Goal: Task Accomplishment & Management: Manage account settings

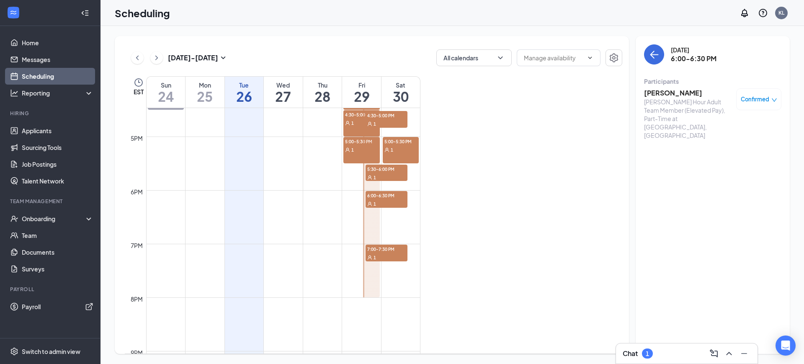
scroll to position [830, 0]
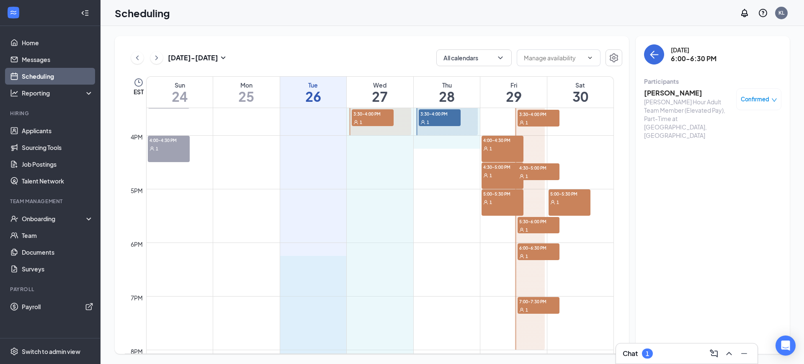
click at [319, 278] on td at bounding box center [380, 275] width 468 height 13
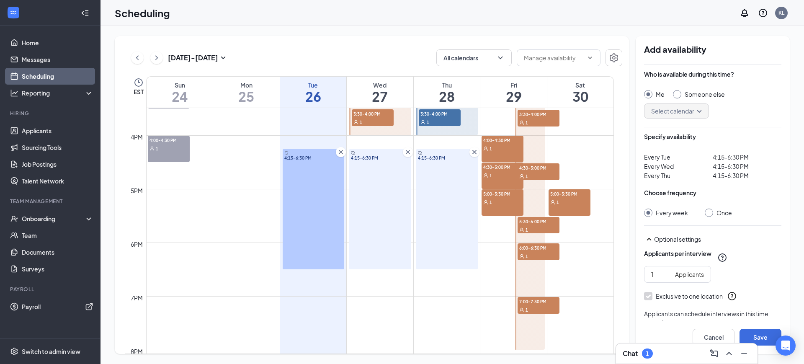
click at [474, 150] on icon "Cross" at bounding box center [474, 152] width 8 height 8
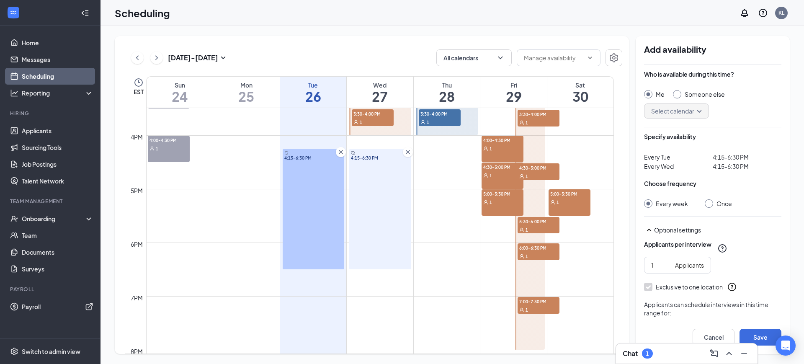
click at [409, 152] on icon "Cross" at bounding box center [408, 152] width 8 height 8
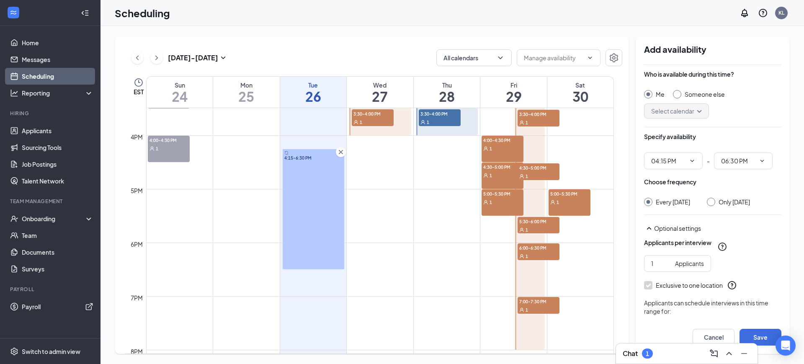
click at [336, 151] on div at bounding box center [341, 152] width 10 height 10
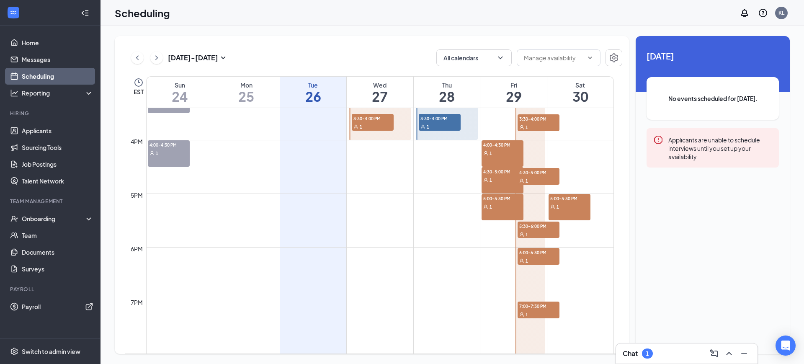
scroll to position [830, 0]
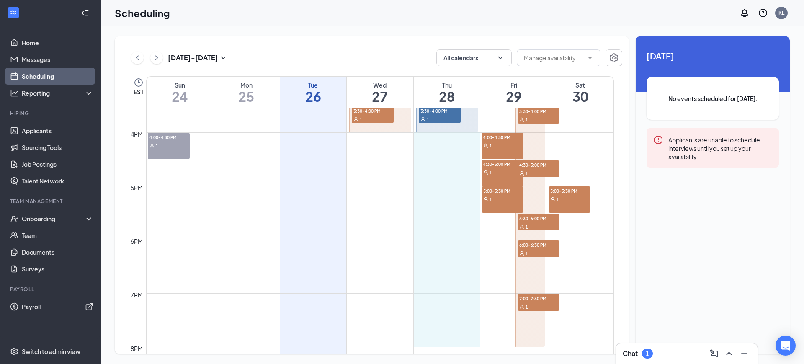
drag, startPoint x: 449, startPoint y: 140, endPoint x: 446, endPoint y: 337, distance: 196.8
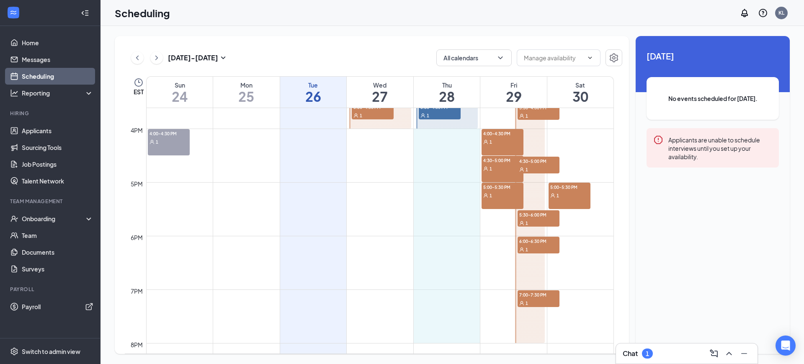
scroll to position [838, 0]
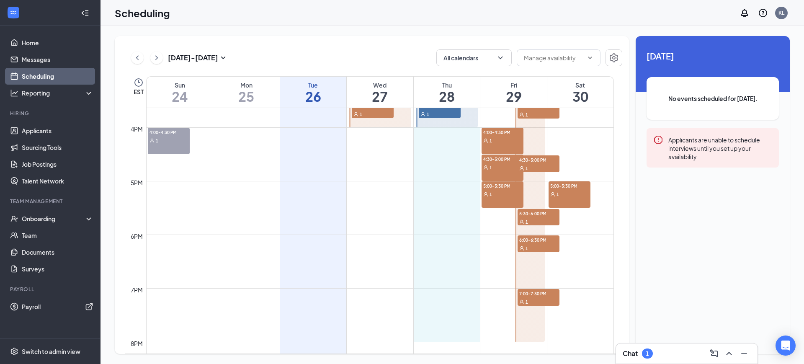
drag, startPoint x: 443, startPoint y: 137, endPoint x: 442, endPoint y: 338, distance: 201.4
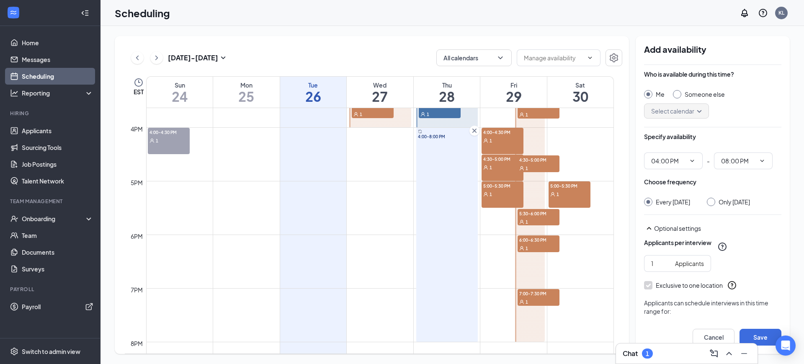
click at [702, 93] on div "Someone else" at bounding box center [705, 94] width 40 height 8
click at [679, 93] on input "Someone else" at bounding box center [676, 93] width 6 height 6
radio input "false"
radio input "true"
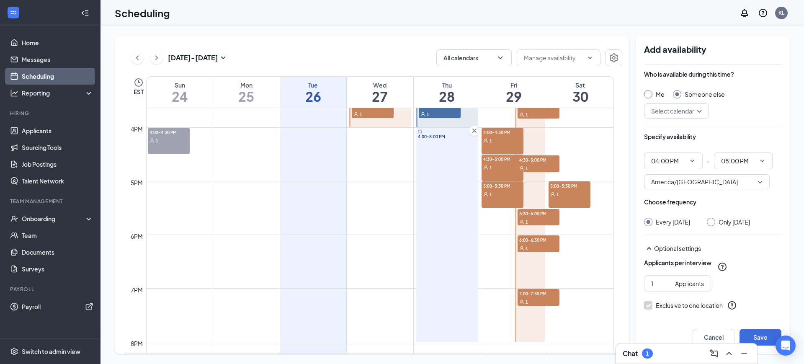
click at [699, 107] on div "Select calendar" at bounding box center [676, 110] width 65 height 15
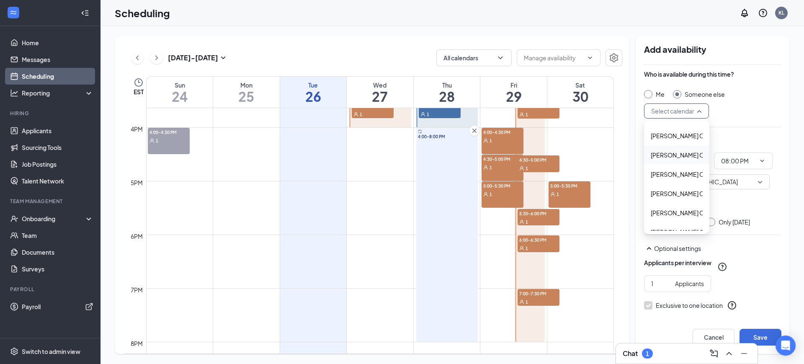
click at [669, 155] on span "[PERSON_NAME] Calendar" at bounding box center [688, 154] width 74 height 9
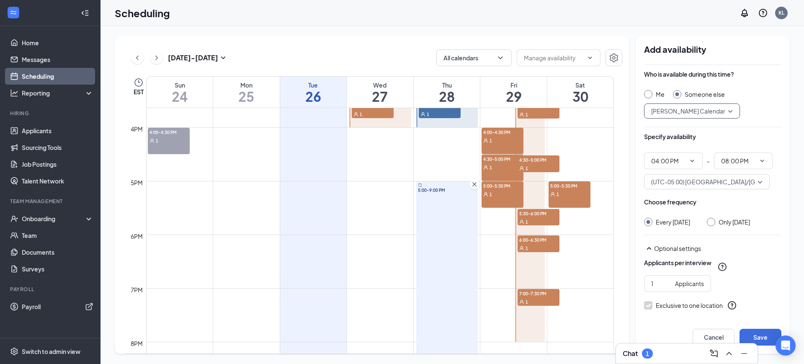
click at [476, 183] on icon "Cross" at bounding box center [474, 184] width 4 height 4
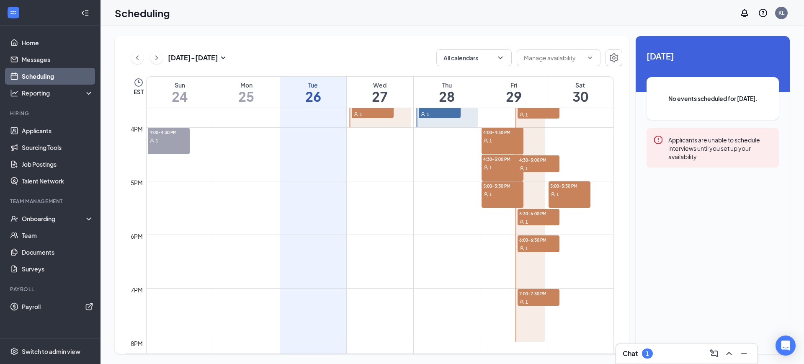
scroll to position [786, 0]
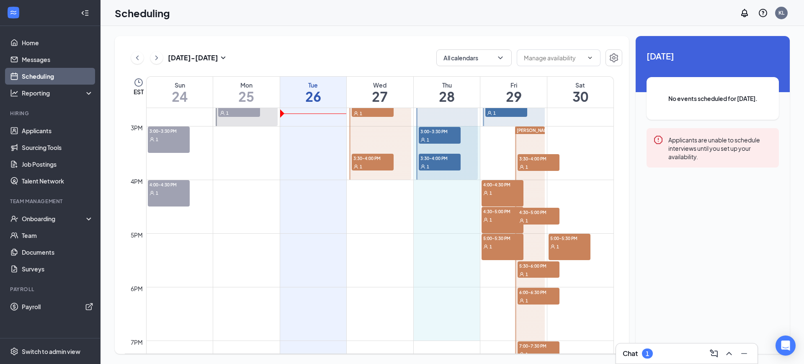
drag, startPoint x: 437, startPoint y: 335, endPoint x: 435, endPoint y: 136, distance: 198.9
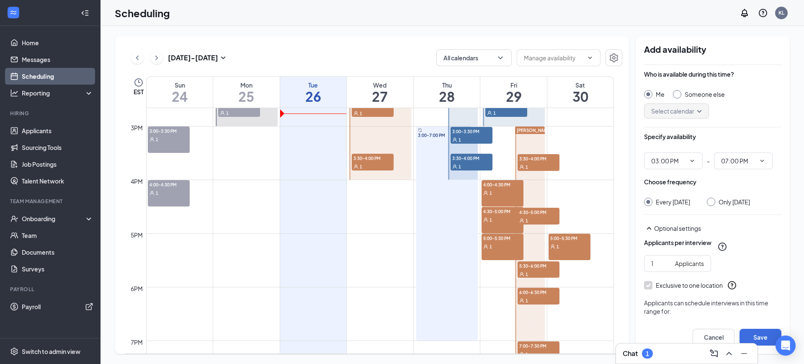
click at [699, 94] on div "Someone else" at bounding box center [705, 94] width 40 height 8
click at [679, 94] on input "Someone else" at bounding box center [676, 93] width 6 height 6
radio input "false"
radio input "true"
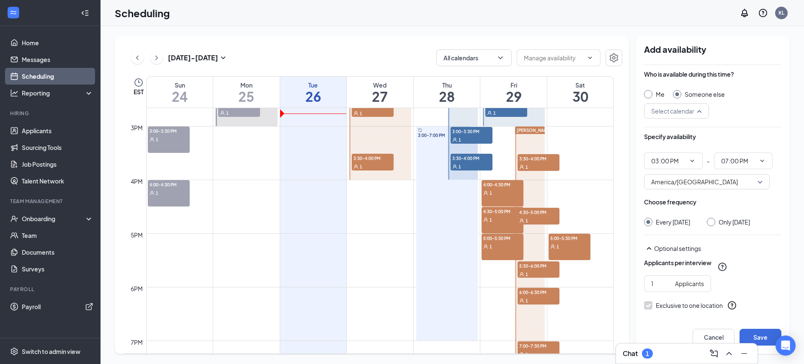
click at [686, 114] on input "search" at bounding box center [673, 111] width 49 height 14
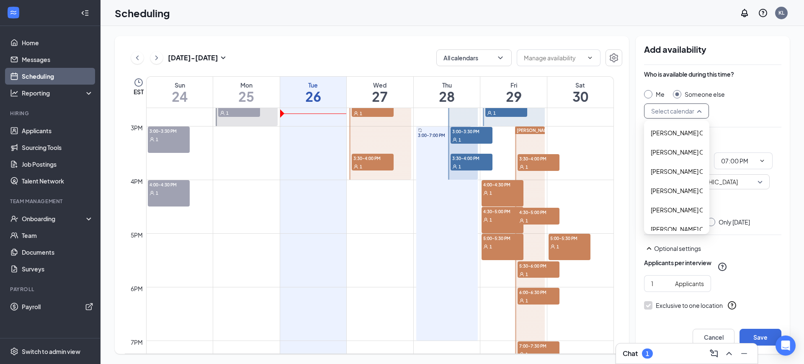
scroll to position [157, 0]
click at [667, 208] on span "[PERSON_NAME] Calendar" at bounding box center [688, 207] width 74 height 9
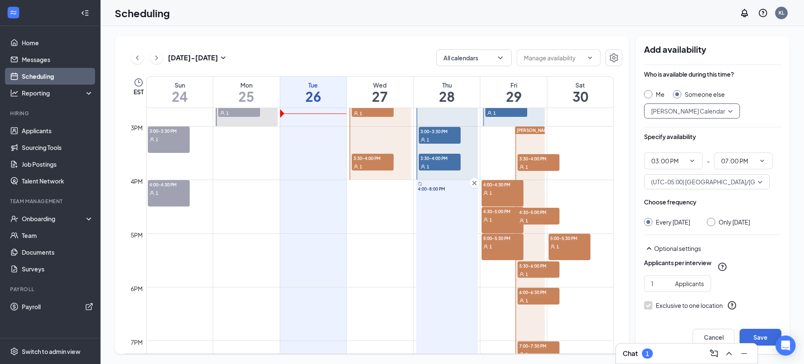
click at [722, 219] on div "Only [DATE]" at bounding box center [734, 222] width 31 height 8
click at [713, 219] on input "Only [DATE]" at bounding box center [710, 221] width 6 height 6
radio input "true"
radio input "false"
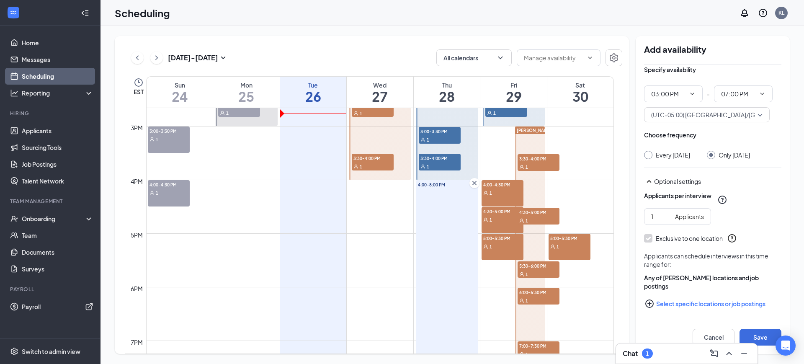
scroll to position [75, 0]
click at [757, 334] on button "Save" at bounding box center [761, 337] width 42 height 17
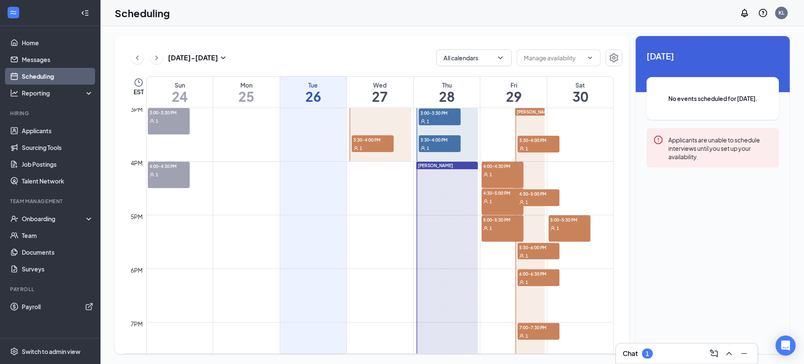
scroll to position [786, 0]
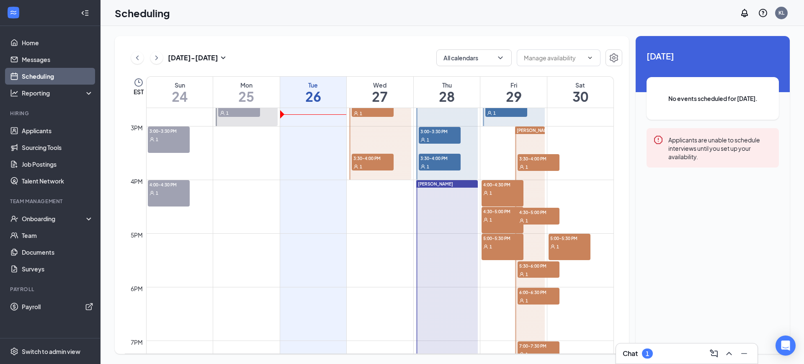
click at [683, 356] on div "Chat 1" at bounding box center [687, 353] width 128 height 13
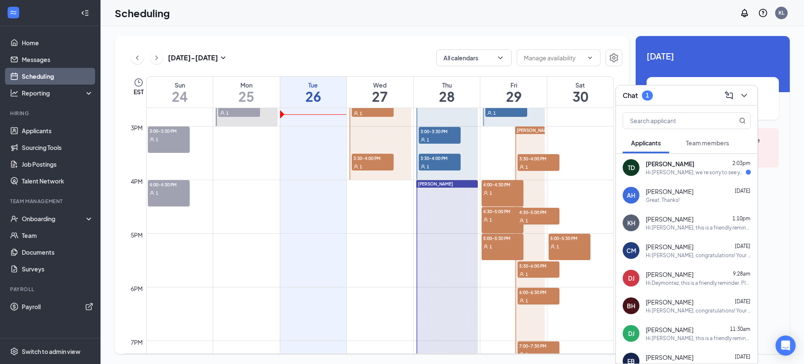
click at [680, 169] on div "Hi [PERSON_NAME], we’re sorry to see you go! Your online Zoom interview with [P…" at bounding box center [696, 172] width 100 height 7
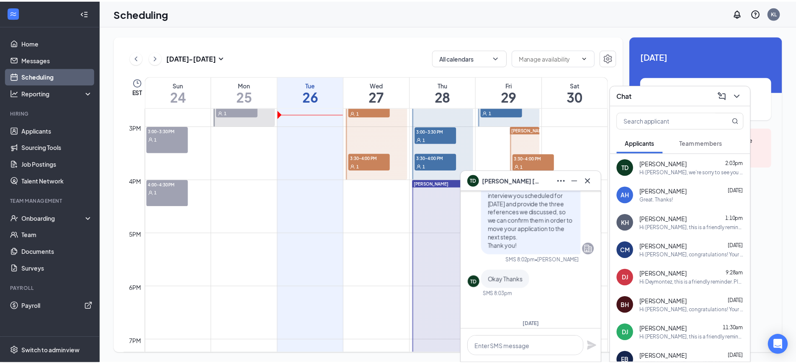
scroll to position [-419, 0]
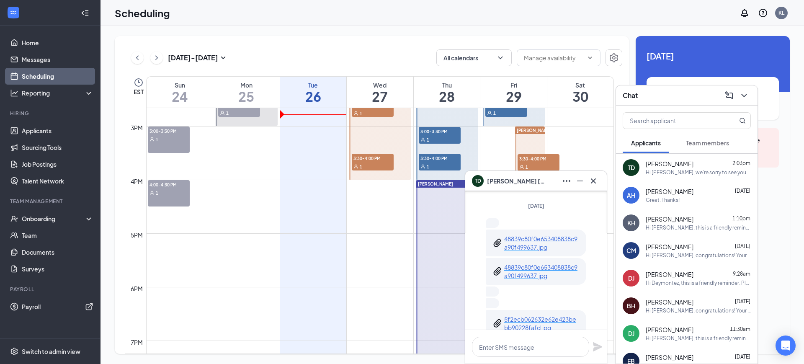
click at [533, 251] on p "48839c80f0e653408838c9a90f499637.jpg" at bounding box center [541, 243] width 75 height 17
click at [701, 171] on div "Hi [PERSON_NAME], we’re sorry to see you go! Your online Zoom interview with [P…" at bounding box center [698, 172] width 105 height 7
click at [743, 95] on icon "ChevronDown" at bounding box center [744, 95] width 10 height 10
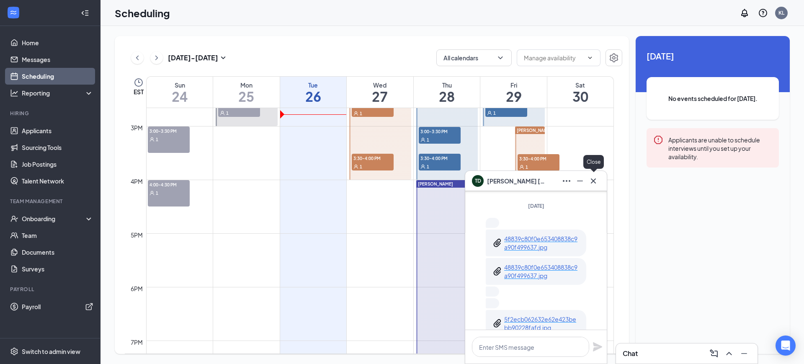
click at [596, 181] on icon "Cross" at bounding box center [593, 181] width 10 height 10
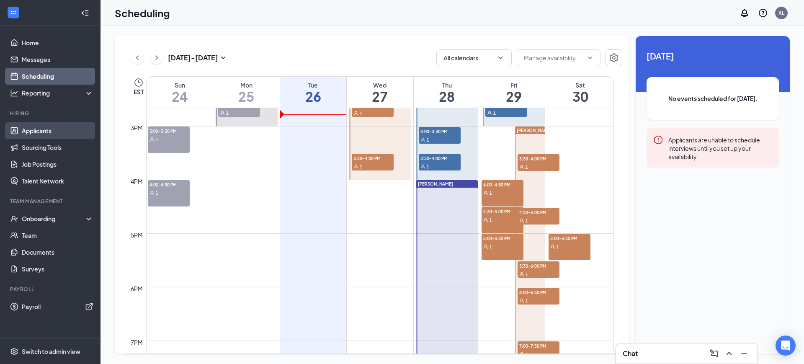
click at [35, 130] on link "Applicants" at bounding box center [58, 130] width 72 height 17
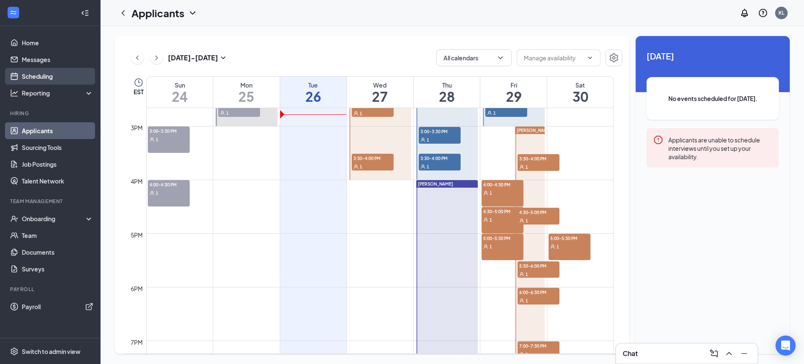
click at [40, 75] on link "Scheduling" at bounding box center [58, 76] width 72 height 17
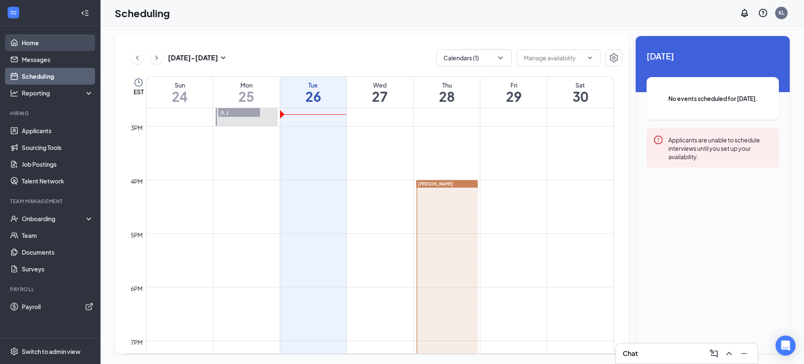
click at [27, 44] on link "Home" at bounding box center [58, 42] width 72 height 17
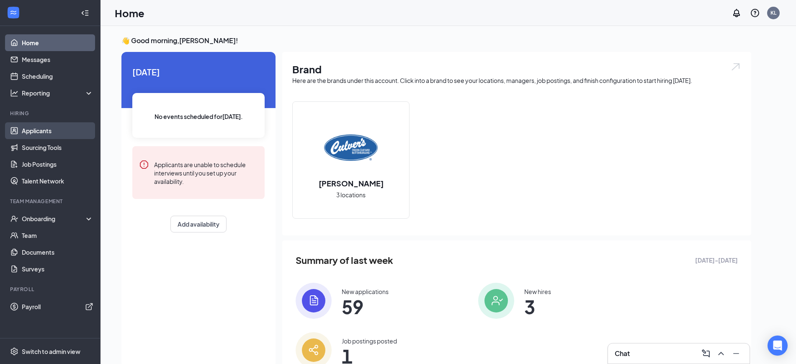
click at [42, 129] on link "Applicants" at bounding box center [58, 130] width 72 height 17
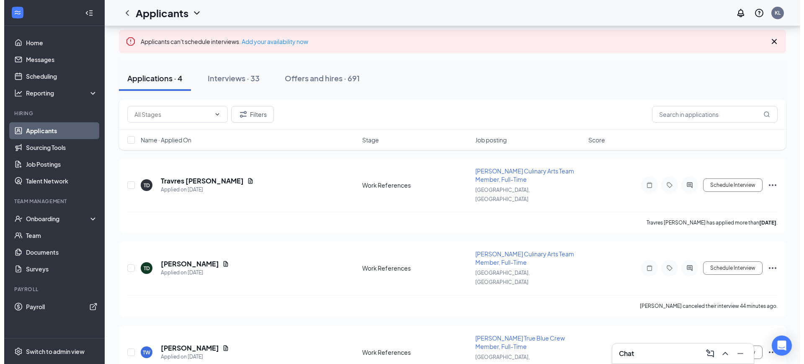
scroll to position [105, 0]
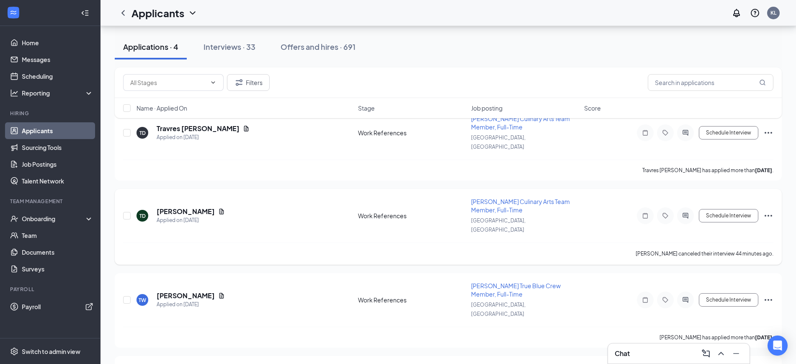
click at [768, 211] on icon "Ellipses" at bounding box center [768, 216] width 10 height 10
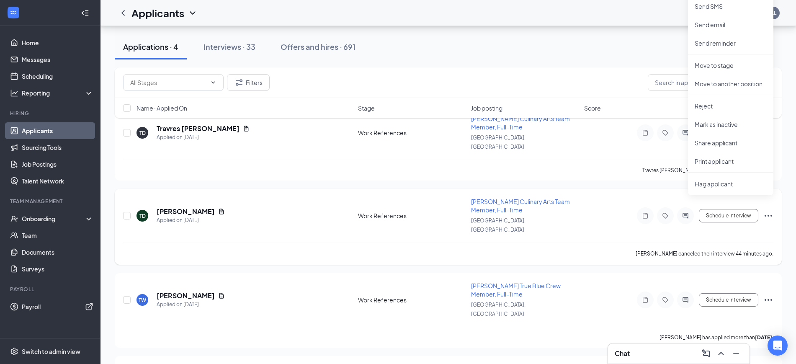
click at [768, 211] on icon "Ellipses" at bounding box center [768, 216] width 10 height 10
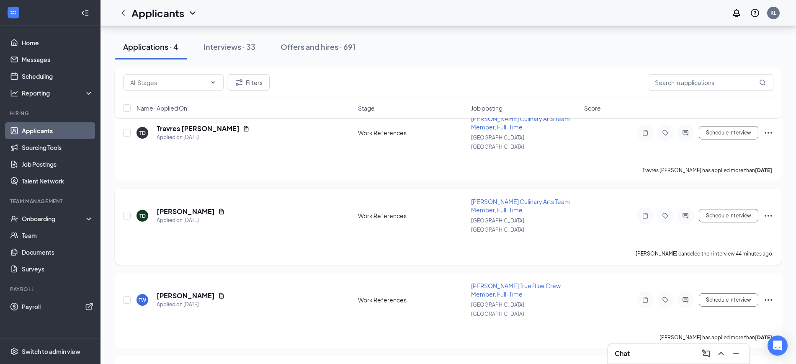
click at [692, 221] on div "TD [PERSON_NAME] Applied on [DATE] Work References [PERSON_NAME] Culinary Arts …" at bounding box center [448, 219] width 650 height 45
click at [191, 207] on h5 "[PERSON_NAME]" at bounding box center [186, 211] width 58 height 9
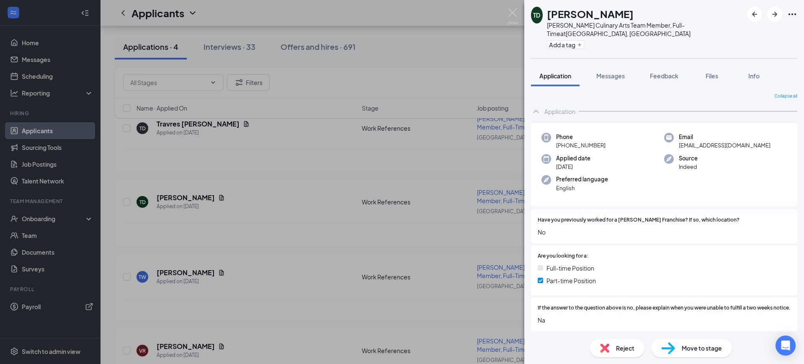
click at [699, 347] on span "Move to stage" at bounding box center [702, 347] width 40 height 9
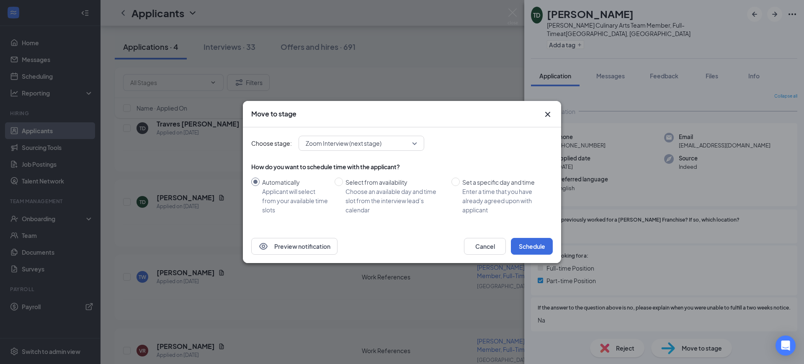
click at [414, 146] on span "Zoom Interview (next stage)" at bounding box center [361, 143] width 111 height 13
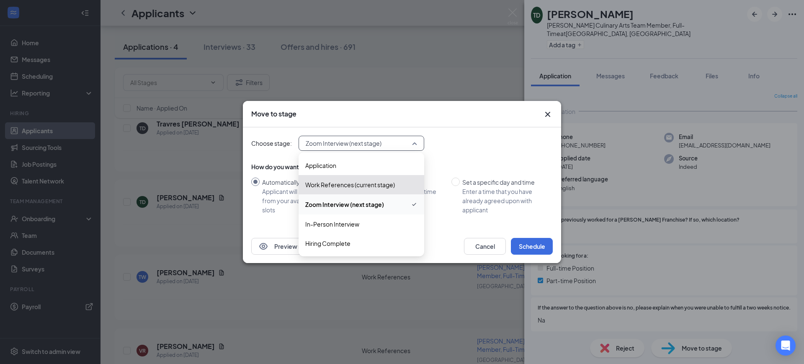
click at [444, 158] on div "Choose stage: Zoom Interview (next stage) 3416828 3416830 3416831 Application W…" at bounding box center [402, 178] width 302 height 102
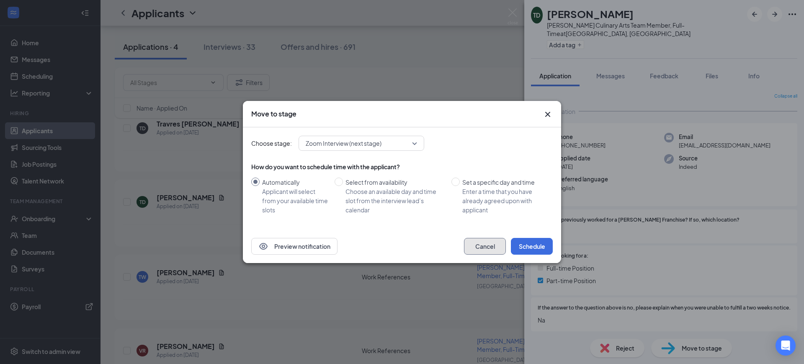
click at [485, 248] on button "Cancel" at bounding box center [485, 246] width 42 height 17
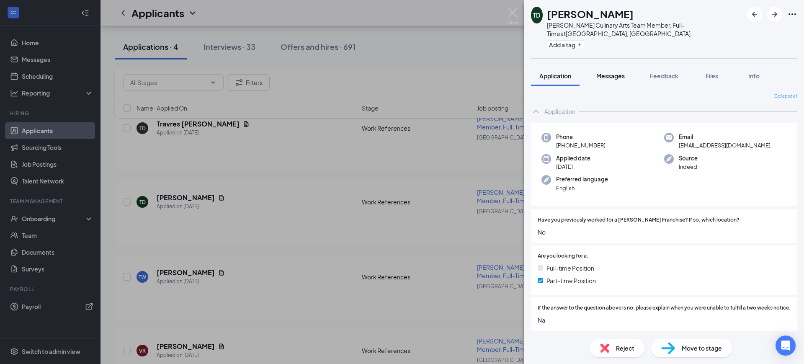
click at [606, 73] on button "Messages" at bounding box center [610, 75] width 45 height 21
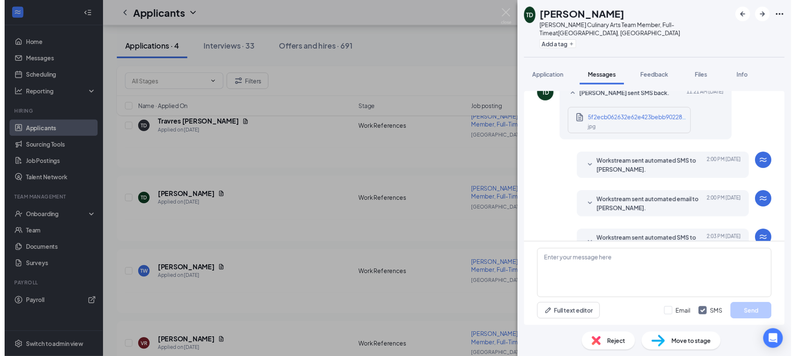
scroll to position [348, 0]
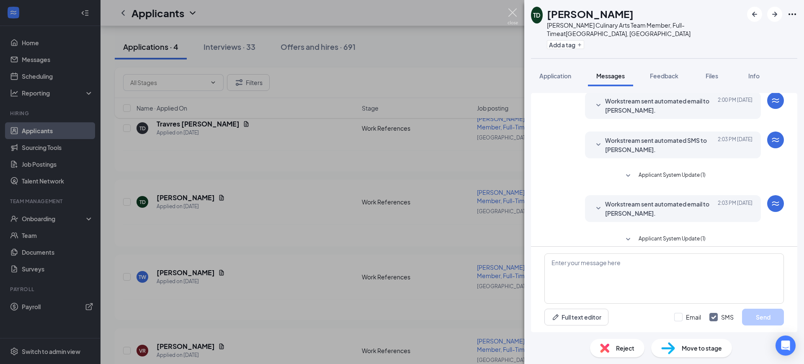
click at [511, 14] on img at bounding box center [513, 16] width 10 height 16
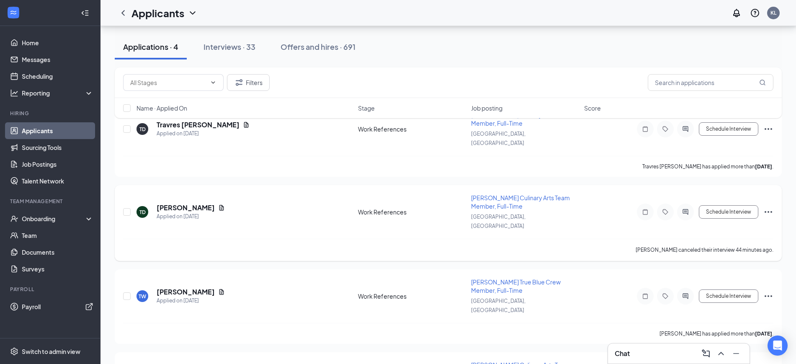
scroll to position [92, 0]
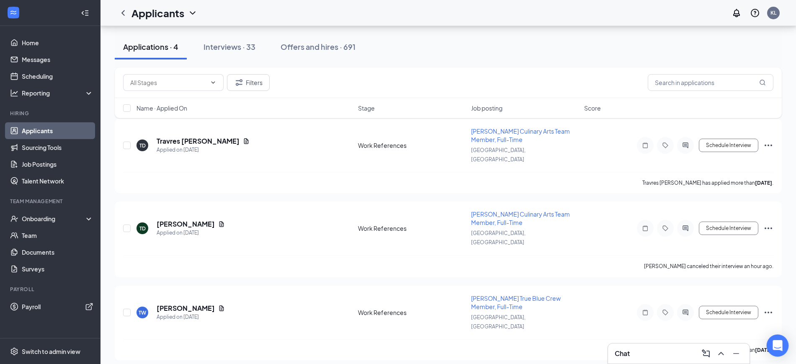
click at [779, 354] on div "Open Intercom Messenger" at bounding box center [778, 346] width 22 height 22
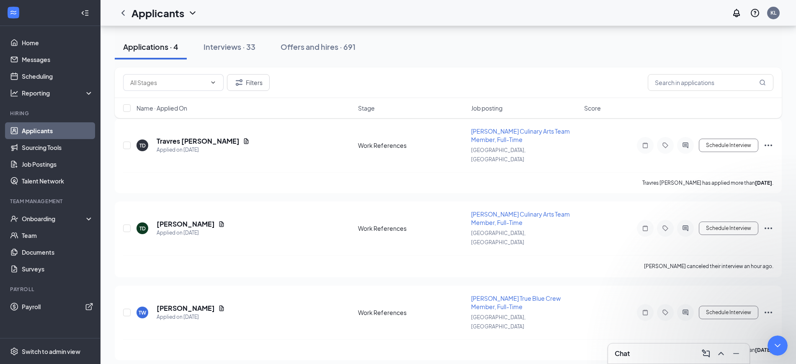
scroll to position [0, 0]
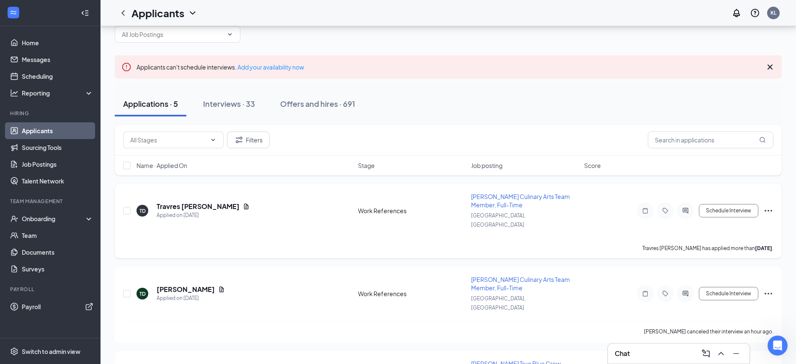
scroll to position [52, 0]
